Goal: Transaction & Acquisition: Purchase product/service

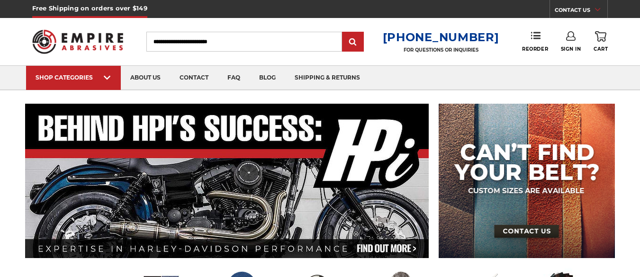
click at [568, 37] on use at bounding box center [570, 35] width 9 height 9
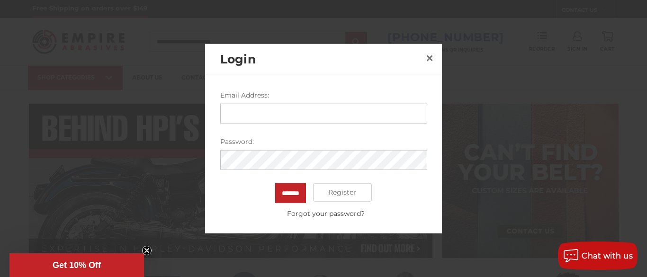
click at [328, 112] on input "Email Address:" at bounding box center [323, 113] width 207 height 20
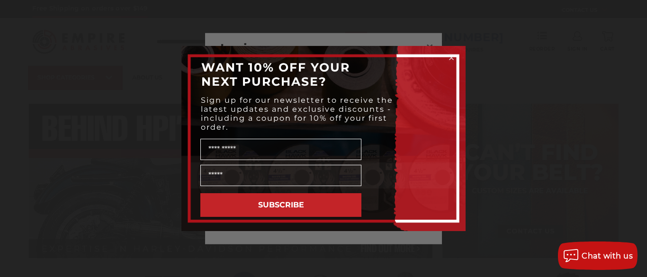
click at [451, 57] on icon "Close dialog" at bounding box center [452, 58] width 4 height 4
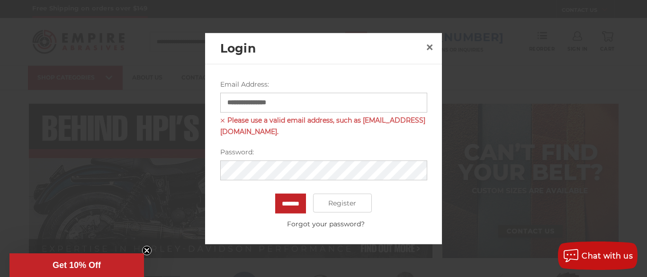
click at [322, 105] on input "**********" at bounding box center [323, 102] width 207 height 20
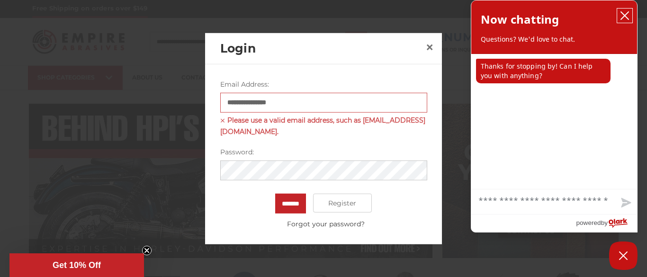
click at [623, 15] on icon "close chatbox" at bounding box center [624, 15] width 9 height 9
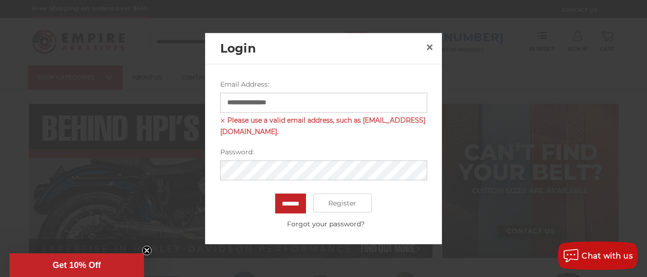
click at [315, 107] on input "**********" at bounding box center [323, 102] width 207 height 20
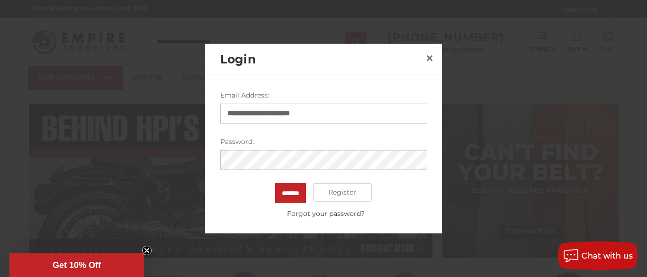
type input "**********"
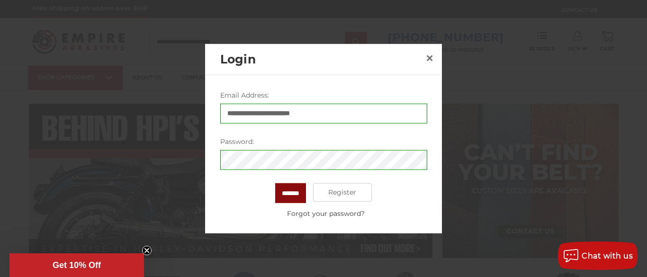
click at [277, 191] on input "*******" at bounding box center [290, 193] width 31 height 20
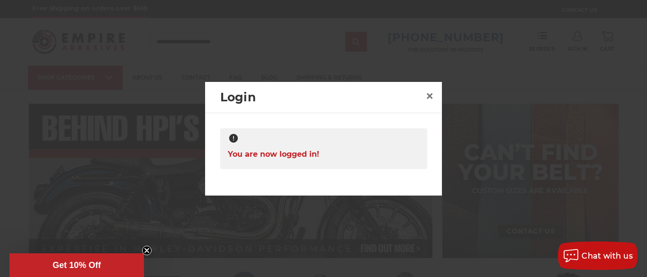
click at [400, 173] on div "**********" at bounding box center [323, 151] width 237 height 76
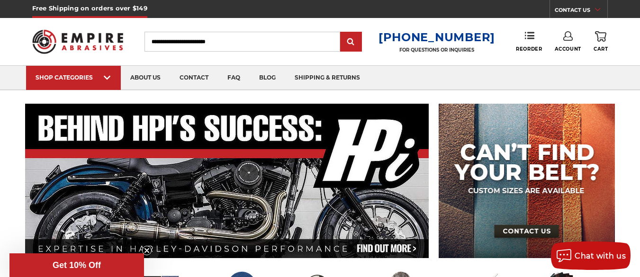
click at [224, 39] on input "Search" at bounding box center [243, 42] width 196 height 20
type input "*******"
click at [342, 33] on input "submit" at bounding box center [351, 42] width 19 height 19
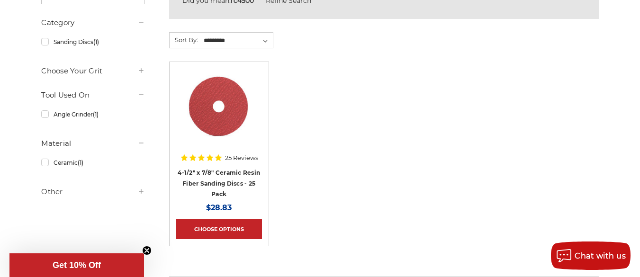
scroll to position [206, 0]
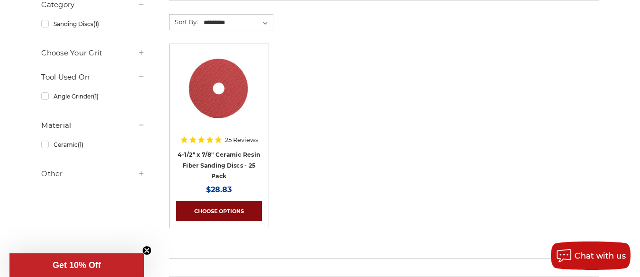
click at [228, 209] on link "Choose Options" at bounding box center [219, 211] width 86 height 20
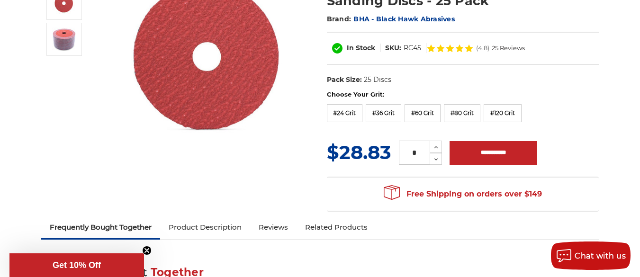
scroll to position [148, 0]
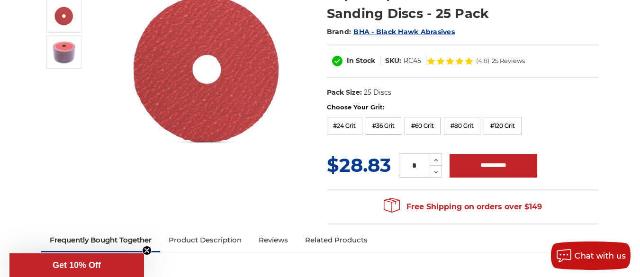
click at [377, 126] on label "#36 Grit" at bounding box center [384, 126] width 36 height 18
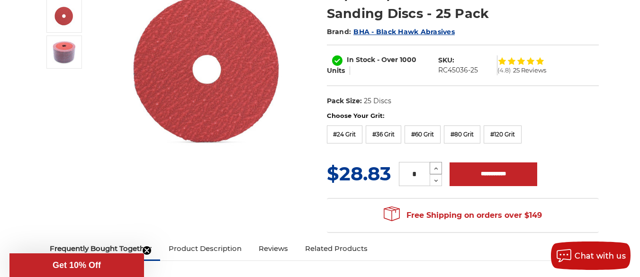
click at [436, 166] on icon at bounding box center [436, 168] width 7 height 9
type input "*"
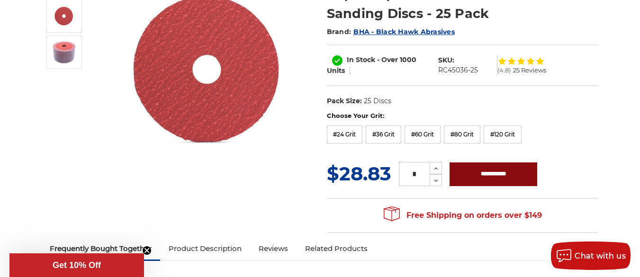
click at [481, 173] on input "**********" at bounding box center [494, 175] width 88 height 24
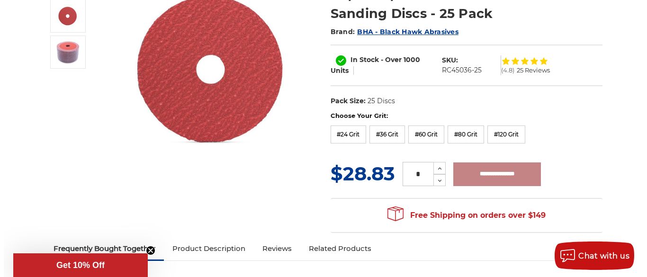
type input "**********"
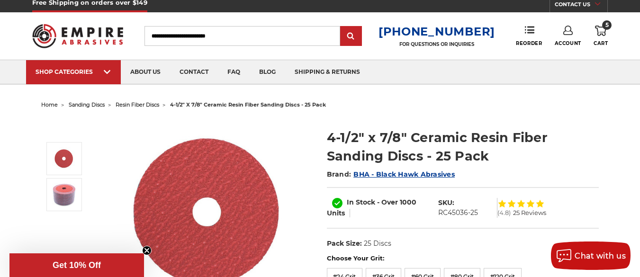
scroll to position [0, 0]
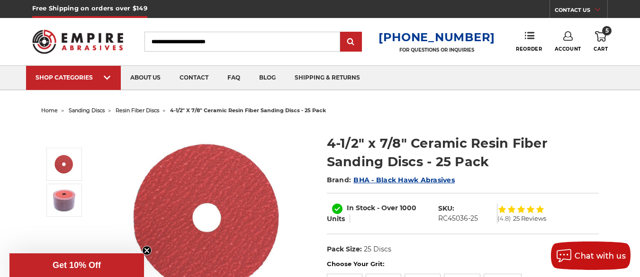
click at [232, 36] on input "Search" at bounding box center [243, 42] width 196 height 20
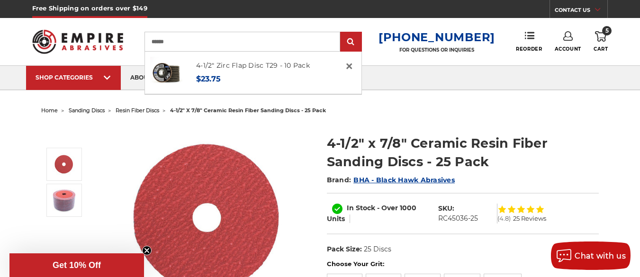
type input "******"
click at [342, 33] on input "submit" at bounding box center [351, 42] width 19 height 19
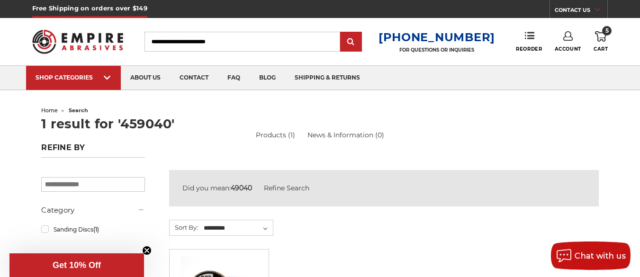
drag, startPoint x: 639, startPoint y: 53, endPoint x: 640, endPoint y: 59, distance: 6.7
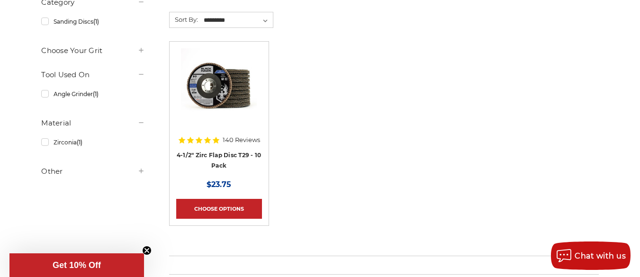
scroll to position [212, 0]
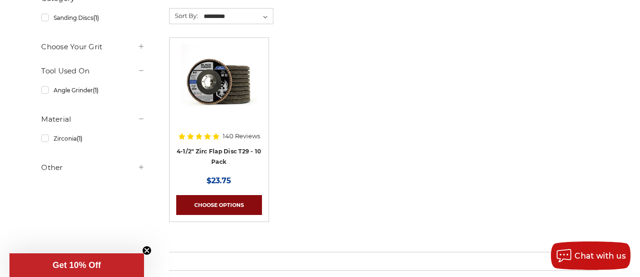
click at [227, 199] on link "Choose Options" at bounding box center [219, 205] width 86 height 20
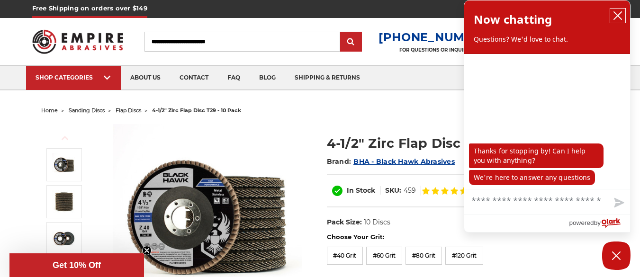
click at [620, 15] on icon "close chatbox" at bounding box center [617, 15] width 9 height 9
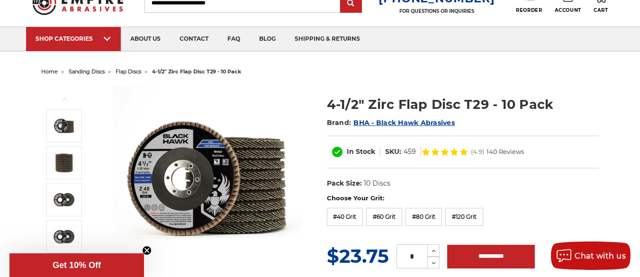
scroll to position [32, 0]
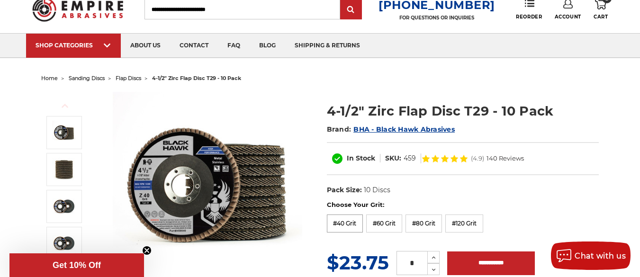
click at [350, 228] on label "#40 Grit" at bounding box center [345, 224] width 36 height 18
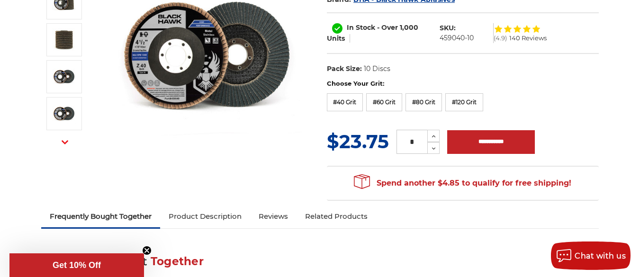
scroll to position [155, 0]
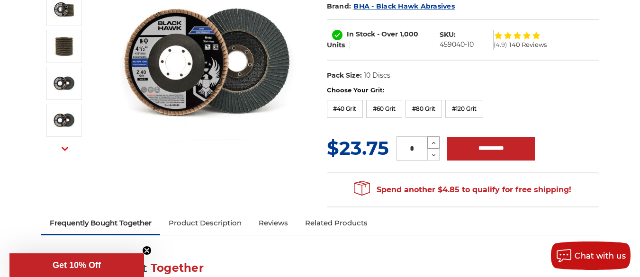
click at [436, 147] on icon at bounding box center [433, 143] width 7 height 9
type input "*"
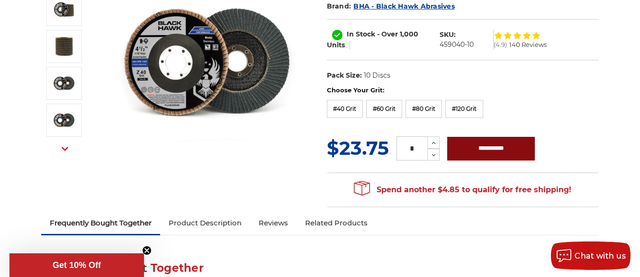
click at [501, 139] on input "**********" at bounding box center [491, 149] width 88 height 24
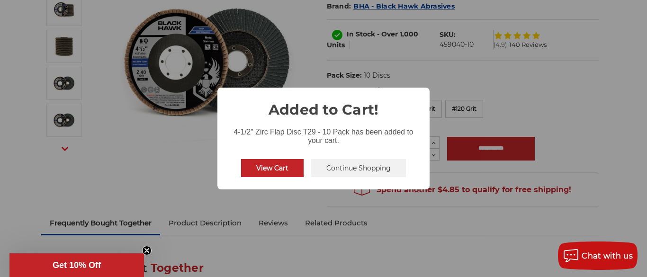
click at [379, 168] on button "Continue Shopping" at bounding box center [358, 168] width 95 height 18
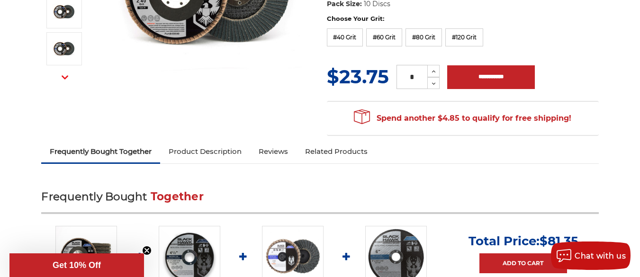
scroll to position [253, 0]
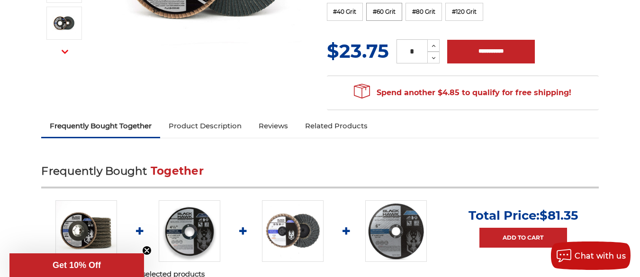
click at [386, 9] on label "#60 Grit" at bounding box center [384, 12] width 36 height 18
click at [503, 57] on input "**********" at bounding box center [491, 52] width 88 height 24
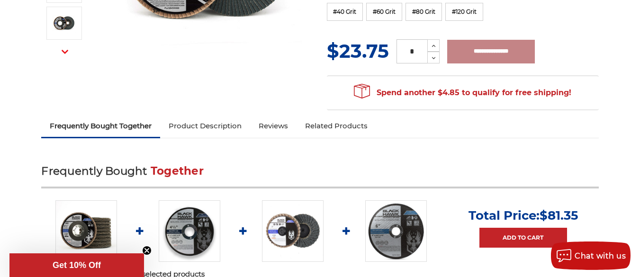
type input "**********"
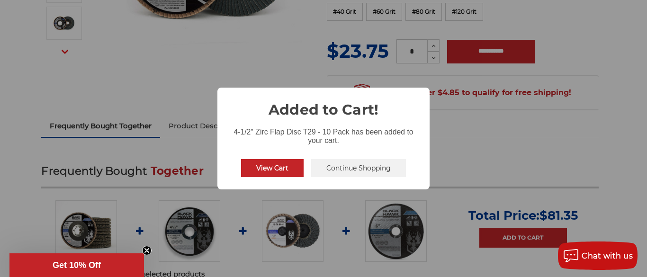
click at [379, 79] on div "× Added to Cart! 4-1/2" Zirc Flap Disc T29 - 10 Pack has been added to your car…" at bounding box center [323, 138] width 647 height 277
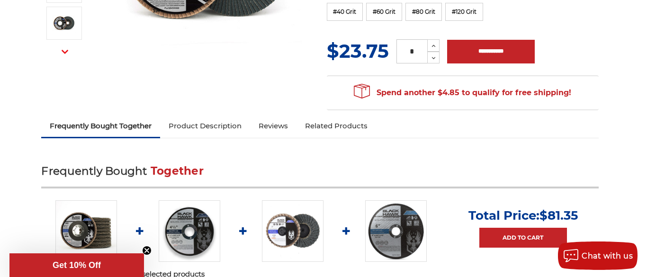
click at [379, 79] on div "× Added to Cart! 4-1/2" Zirc Flap Disc T29 - 10 Pack has been added to your car…" at bounding box center [323, 138] width 647 height 277
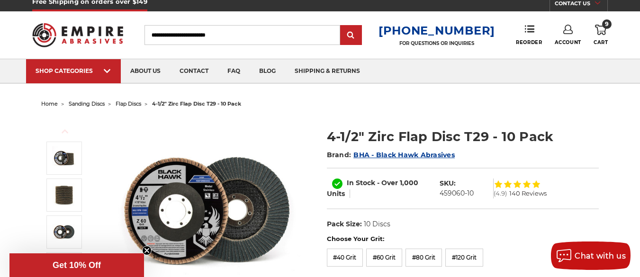
scroll to position [0, 0]
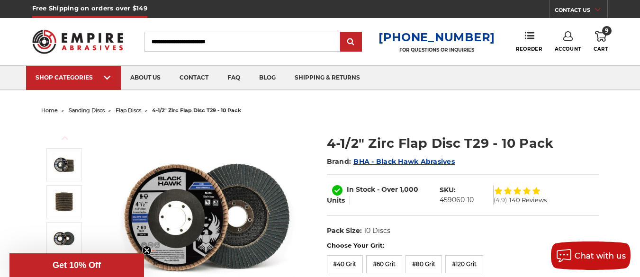
click at [278, 49] on input "Search" at bounding box center [243, 42] width 196 height 20
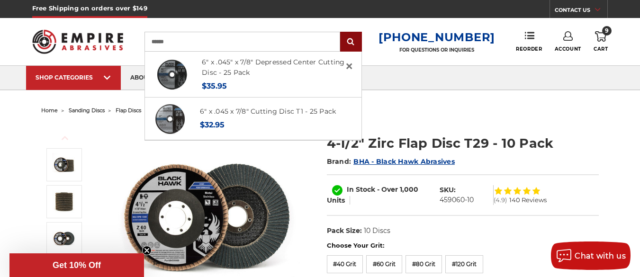
type input "******"
click at [361, 39] on input "submit" at bounding box center [351, 42] width 19 height 19
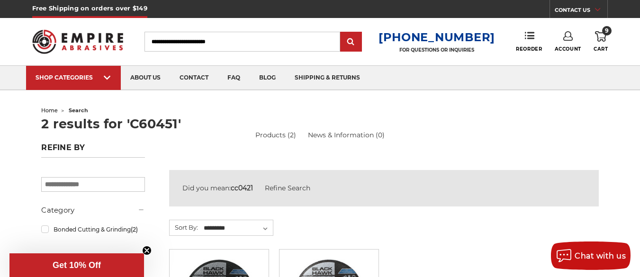
click at [637, 38] on header "Free Shipping on orders over $149 CONTACT US [DATE] - [DATE] (excluding holiday…" at bounding box center [320, 45] width 640 height 91
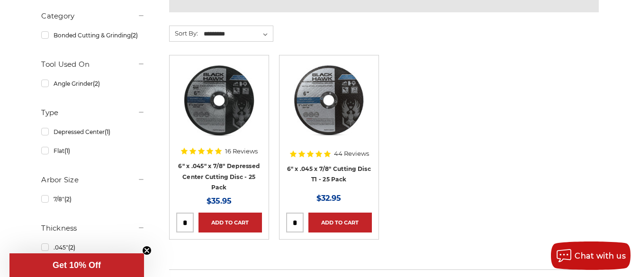
scroll to position [197, 0]
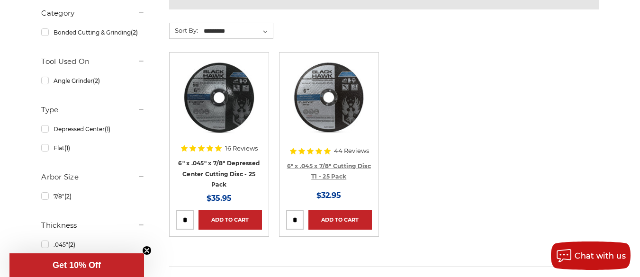
click at [316, 165] on link "6" x .045 x 7/8" Cutting Disc T1 - 25 Pack" at bounding box center [329, 172] width 84 height 18
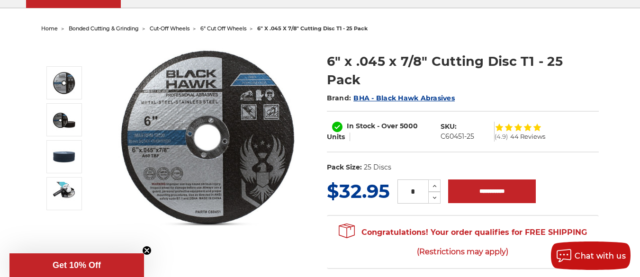
scroll to position [31, 0]
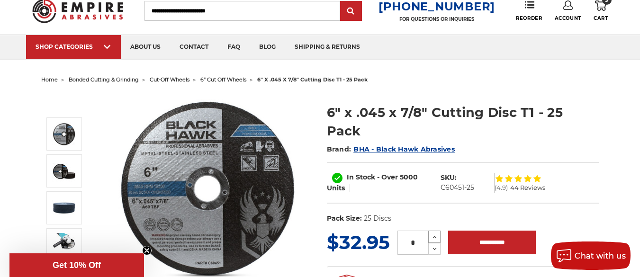
drag, startPoint x: 431, startPoint y: 215, endPoint x: 434, endPoint y: 207, distance: 8.1
click at [434, 207] on div "6" x .045 x 7/8" Cutting Disc T1 - 25 Pack Brand: BHA - Black Hawk Abrasives" at bounding box center [320, 206] width 571 height 239
click at [432, 233] on icon at bounding box center [434, 237] width 7 height 9
type input "*"
click at [473, 231] on input "**********" at bounding box center [492, 243] width 88 height 24
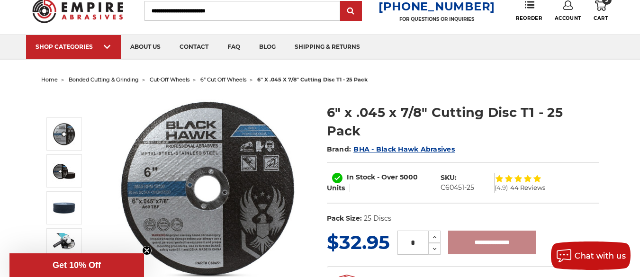
type input "**********"
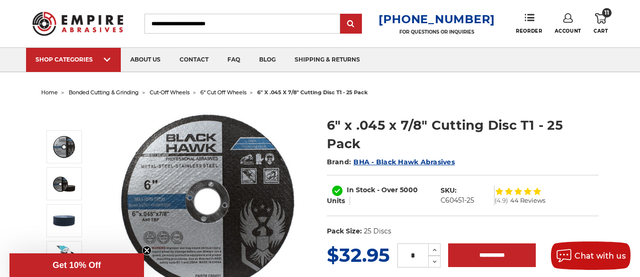
scroll to position [0, 0]
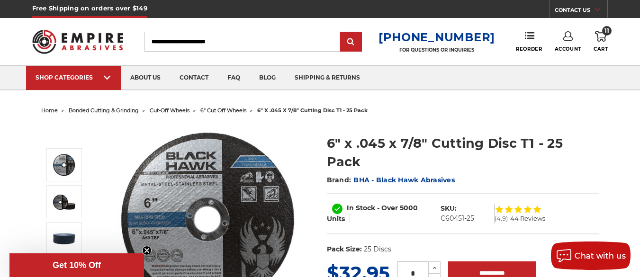
click at [242, 27] on div "Toggle menu Menu Search [PHONE_NUMBER] FOR QUESTIONS OR INQUIRIES Phone Reorder…" at bounding box center [320, 41] width 576 height 47
click at [242, 32] on input "Search" at bounding box center [243, 42] width 196 height 20
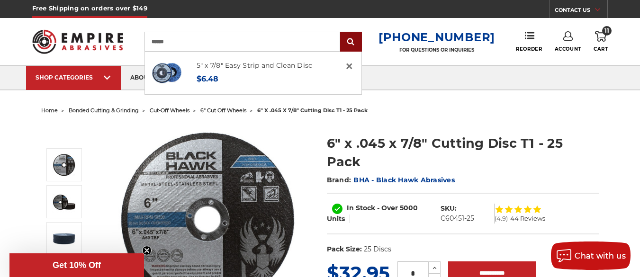
type input "******"
click at [361, 39] on input "submit" at bounding box center [351, 42] width 19 height 19
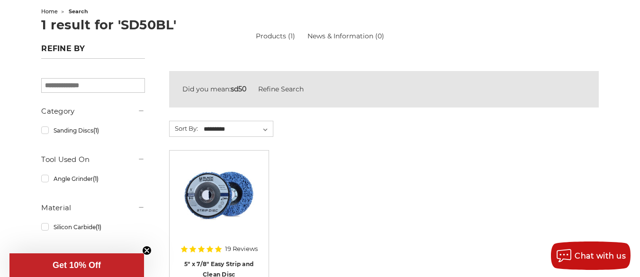
scroll to position [140, 0]
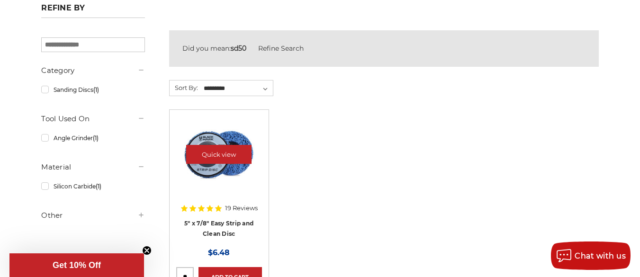
click at [210, 190] on img at bounding box center [219, 155] width 76 height 76
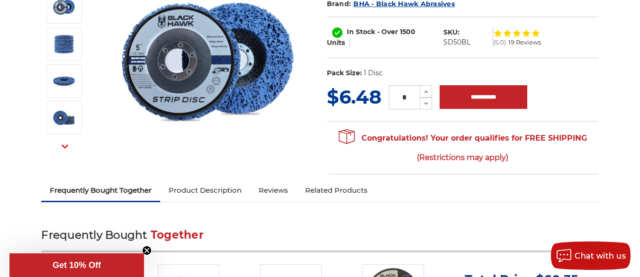
scroll to position [151, 0]
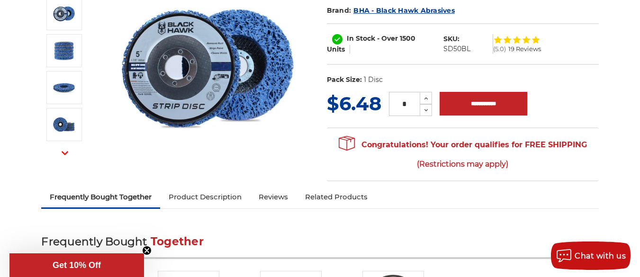
click at [518, 71] on dl "UPC: Pack Size: 1 Disc Size: 5" Tool: Angle Grinder Material: Silicon Carbide s…" at bounding box center [463, 80] width 272 height 20
click at [426, 98] on icon at bounding box center [426, 98] width 7 height 9
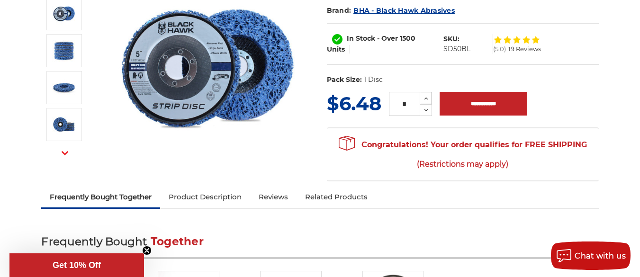
type input "*"
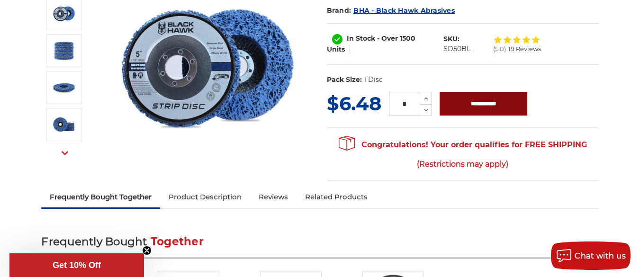
click at [486, 96] on input "**********" at bounding box center [484, 104] width 88 height 24
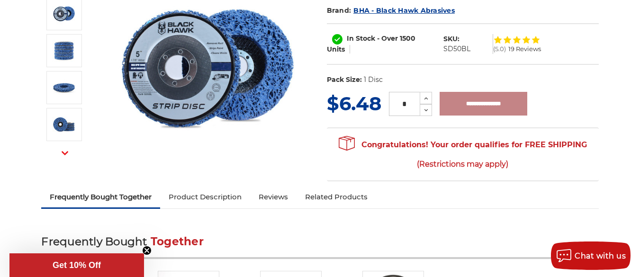
type input "**********"
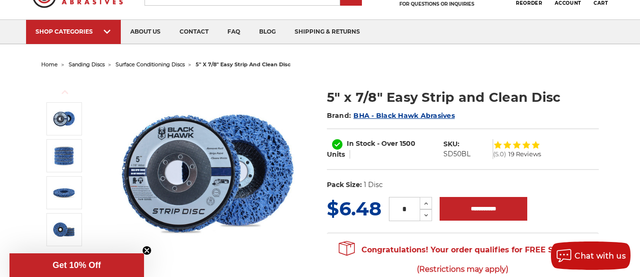
scroll to position [0, 0]
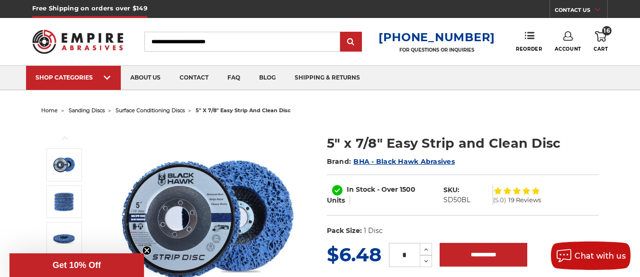
click at [605, 36] on icon at bounding box center [600, 36] width 11 height 10
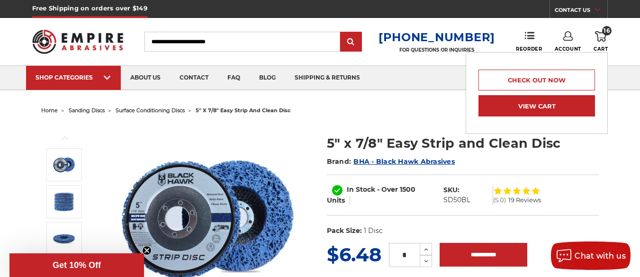
click at [555, 98] on link "View Cart" at bounding box center [537, 105] width 117 height 21
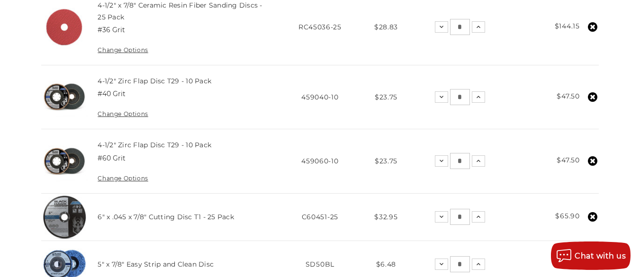
scroll to position [272, 0]
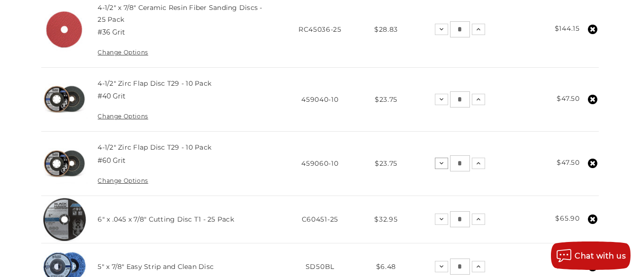
click at [444, 162] on icon at bounding box center [442, 164] width 8 height 8
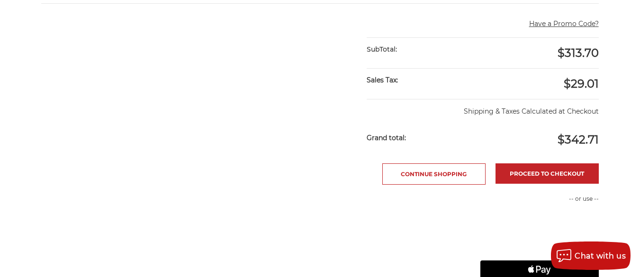
scroll to position [568, 0]
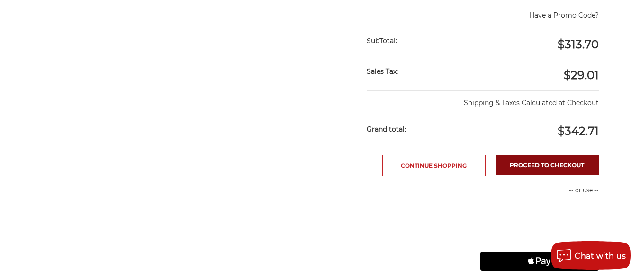
click at [533, 168] on link "Proceed to checkout" at bounding box center [547, 165] width 103 height 20
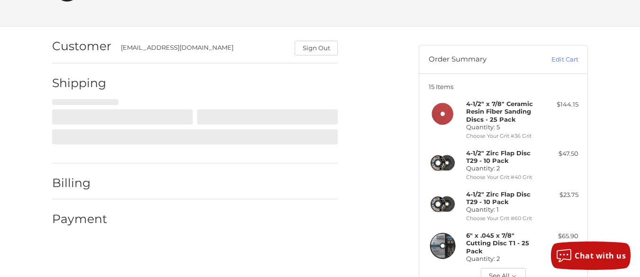
scroll to position [55, 0]
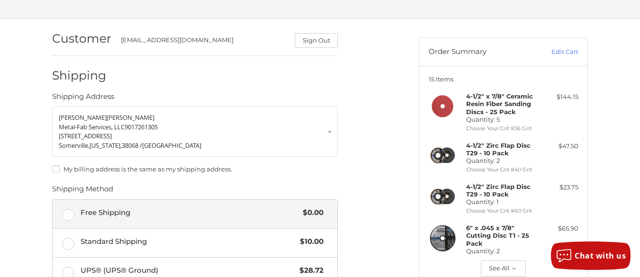
click at [181, 213] on span "Free Shipping" at bounding box center [190, 213] width 218 height 11
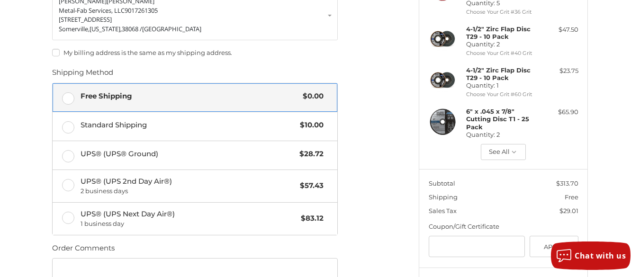
scroll to position [251, 0]
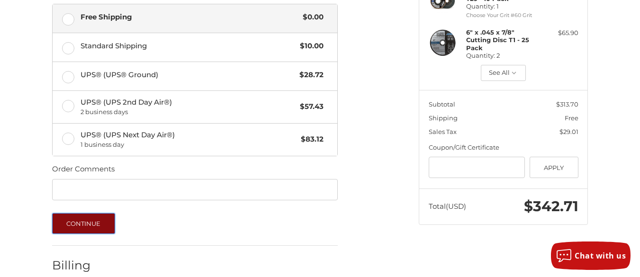
click at [77, 227] on button "Continue" at bounding box center [83, 223] width 63 height 21
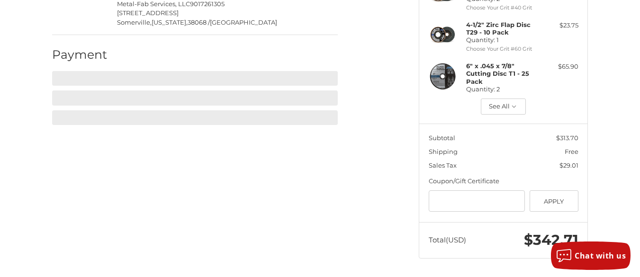
scroll to position [197, 0]
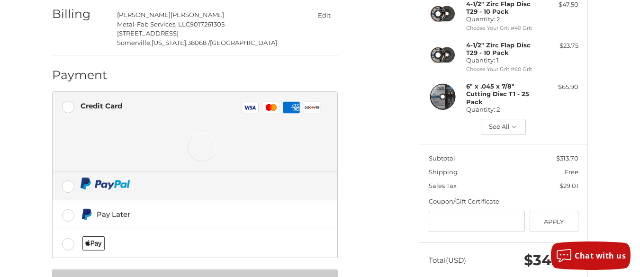
click at [198, 197] on label at bounding box center [195, 186] width 285 height 28
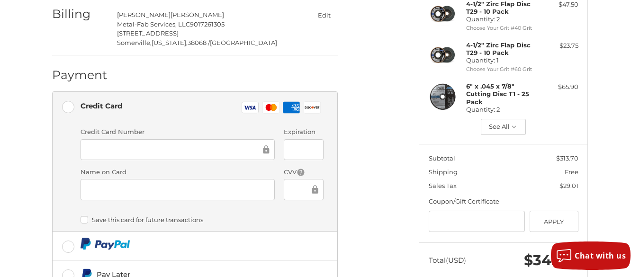
click at [324, 14] on button "Edit" at bounding box center [323, 15] width 27 height 14
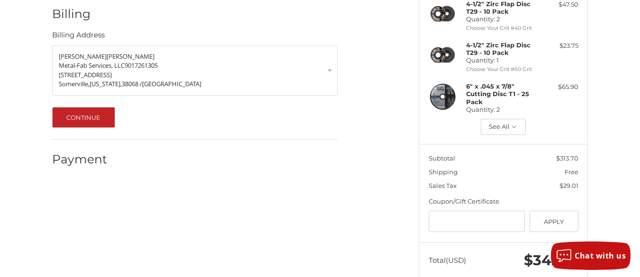
scroll to position [191, 0]
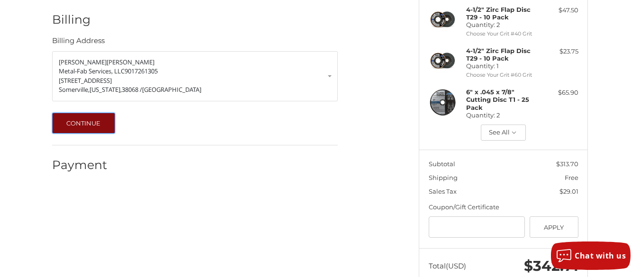
click at [87, 116] on button "Continue" at bounding box center [83, 123] width 63 height 21
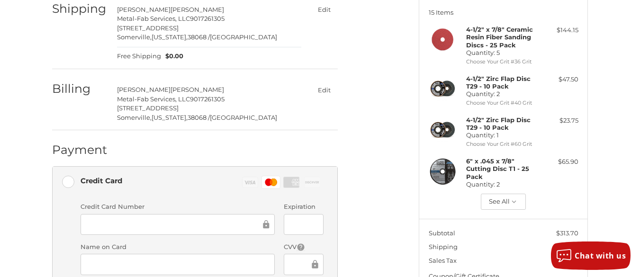
scroll to position [0, 0]
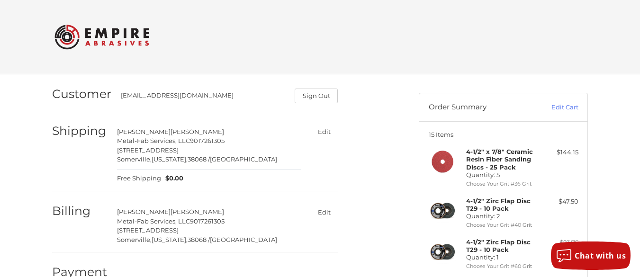
click at [103, 180] on div "Shipping Jonathan Goforth Metal-Fab Services, LLC 9017261305 100 Enterprise Dri…" at bounding box center [195, 153] width 286 height 76
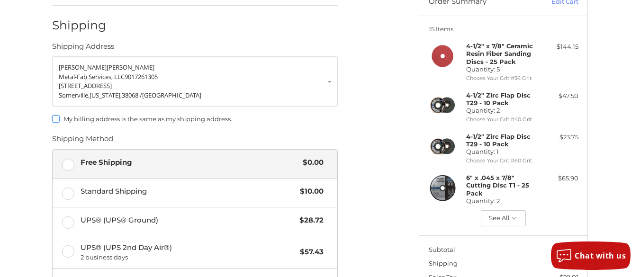
scroll to position [111, 0]
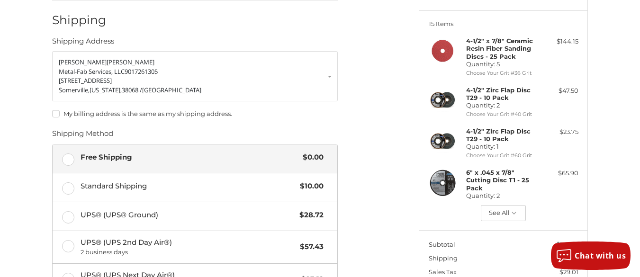
click at [54, 111] on label "My billing address is the same as my shipping address." at bounding box center [195, 114] width 286 height 8
click at [404, 129] on div "Customer jonathanmetalfab@gmail.com Sign Out Shipping Shipping Address Jonathan…" at bounding box center [228, 223] width 367 height 519
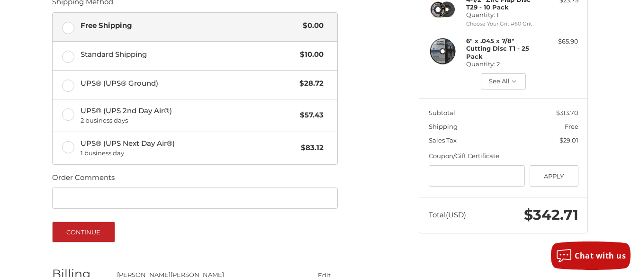
scroll to position [247, 0]
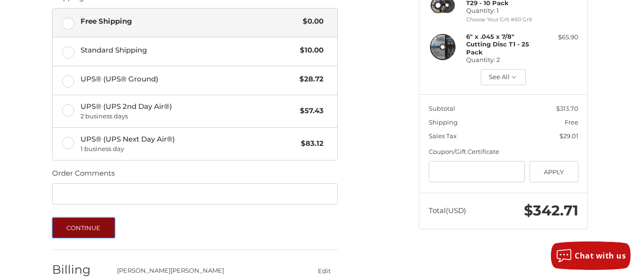
click at [97, 235] on button "Continue" at bounding box center [83, 228] width 63 height 21
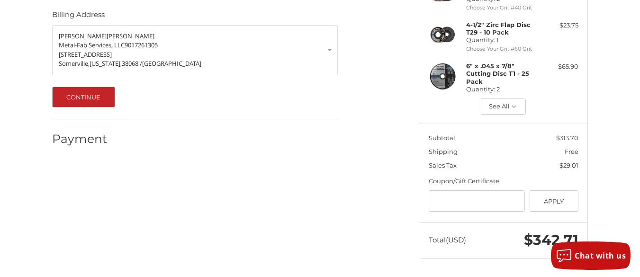
scroll to position [191, 0]
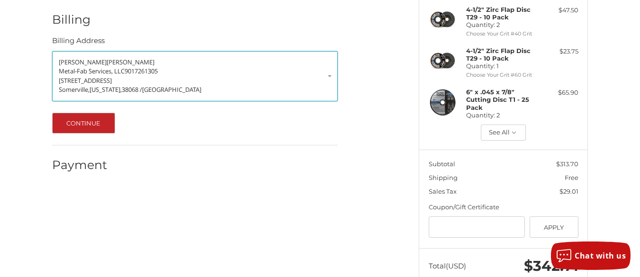
click at [334, 82] on link "Jonathan Goforth Metal-Fab Services, LLC 9017261305 100 Enterprise Drive Somerv…" at bounding box center [195, 76] width 286 height 50
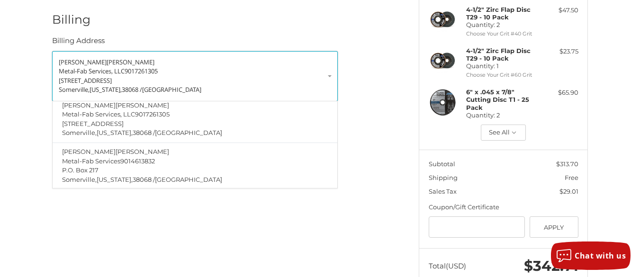
scroll to position [79, 0]
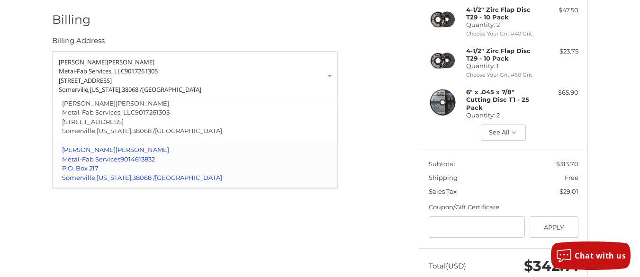
click at [118, 174] on span "Tennessee," at bounding box center [115, 178] width 36 height 8
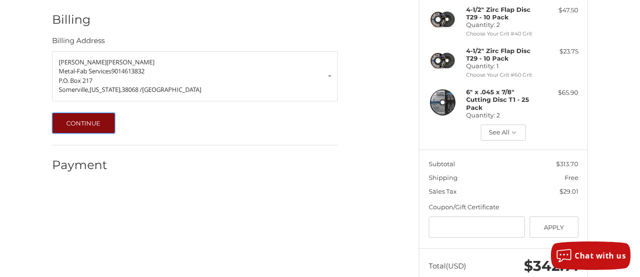
click at [73, 131] on button "Continue" at bounding box center [83, 123] width 63 height 21
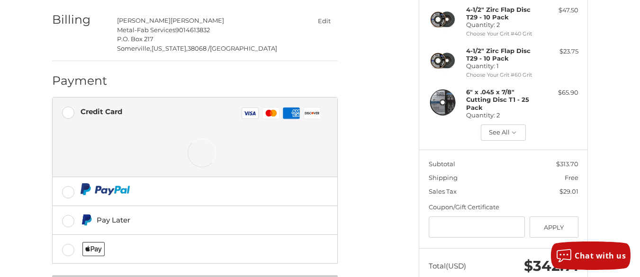
scroll to position [197, 0]
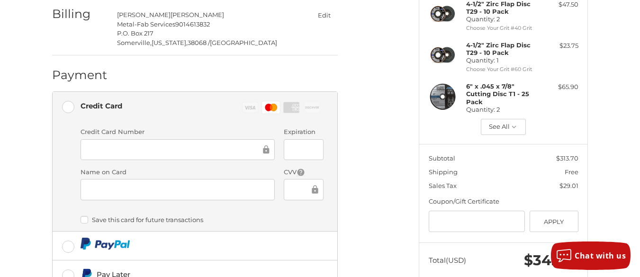
click at [209, 184] on iframe at bounding box center [177, 189] width 181 height 11
click at [289, 185] on div at bounding box center [303, 189] width 39 height 21
click at [288, 190] on div at bounding box center [303, 189] width 39 height 21
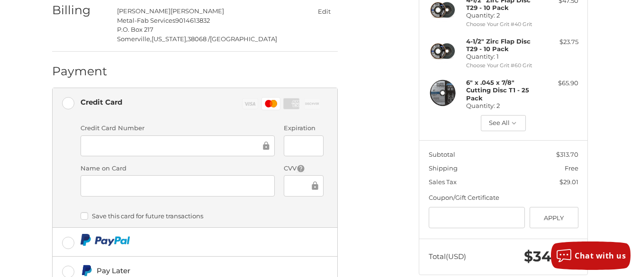
click at [295, 181] on iframe at bounding box center [299, 186] width 19 height 11
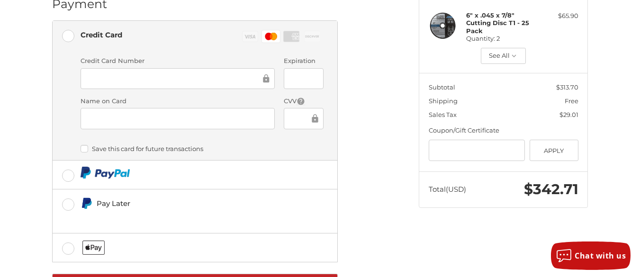
scroll to position [281, 0]
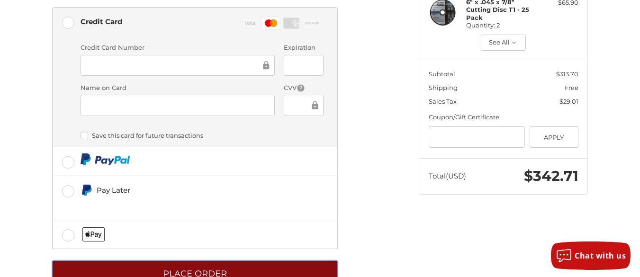
click at [296, 267] on button "Place Order" at bounding box center [195, 274] width 286 height 26
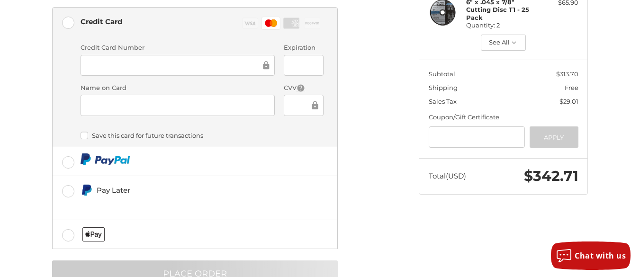
click at [640, 179] on div "Customer jonathanmetalfab@gmail.com Sign Out Shipping Jonathan Goforth Metal-Fa…" at bounding box center [320, 50] width 640 height 515
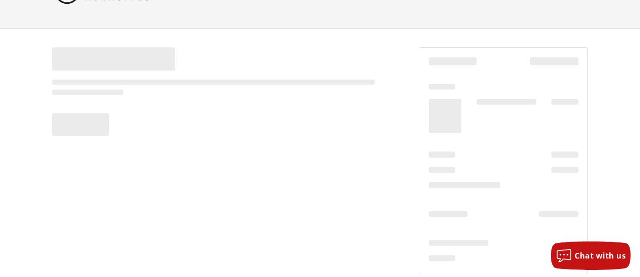
scroll to position [0, 0]
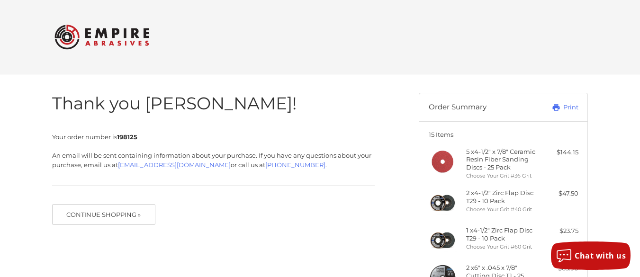
click at [480, 74] on div "Checkout" at bounding box center [320, 37] width 569 height 74
click at [478, 74] on div "Checkout" at bounding box center [320, 37] width 569 height 74
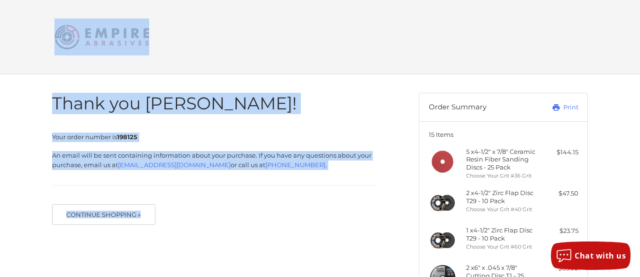
click at [479, 78] on body "Checkout Thank you [PERSON_NAME]! Your order number is 198125 An email will be …" at bounding box center [320, 219] width 640 height 438
click at [310, 80] on div "Thank you [PERSON_NAME]! Your order number is 198125 An email will be sent cont…" at bounding box center [213, 154] width 323 height 160
